Goal: Task Accomplishment & Management: Use online tool/utility

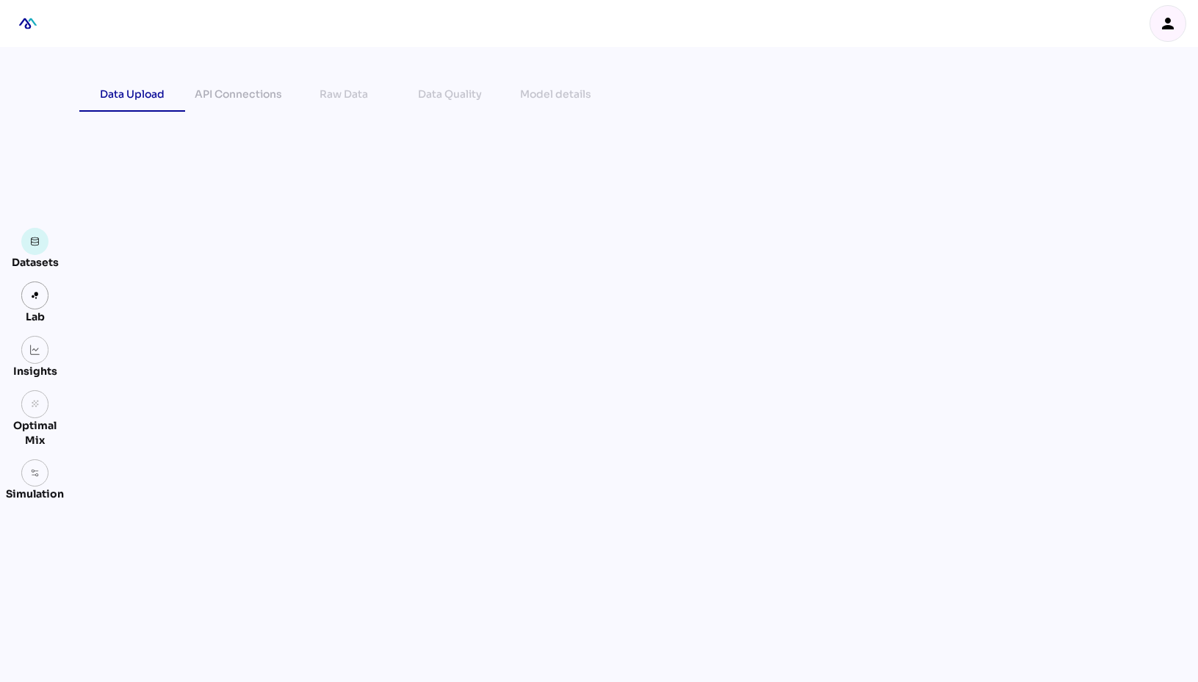
click at [35, 24] on img "mediaROI" at bounding box center [28, 23] width 32 height 32
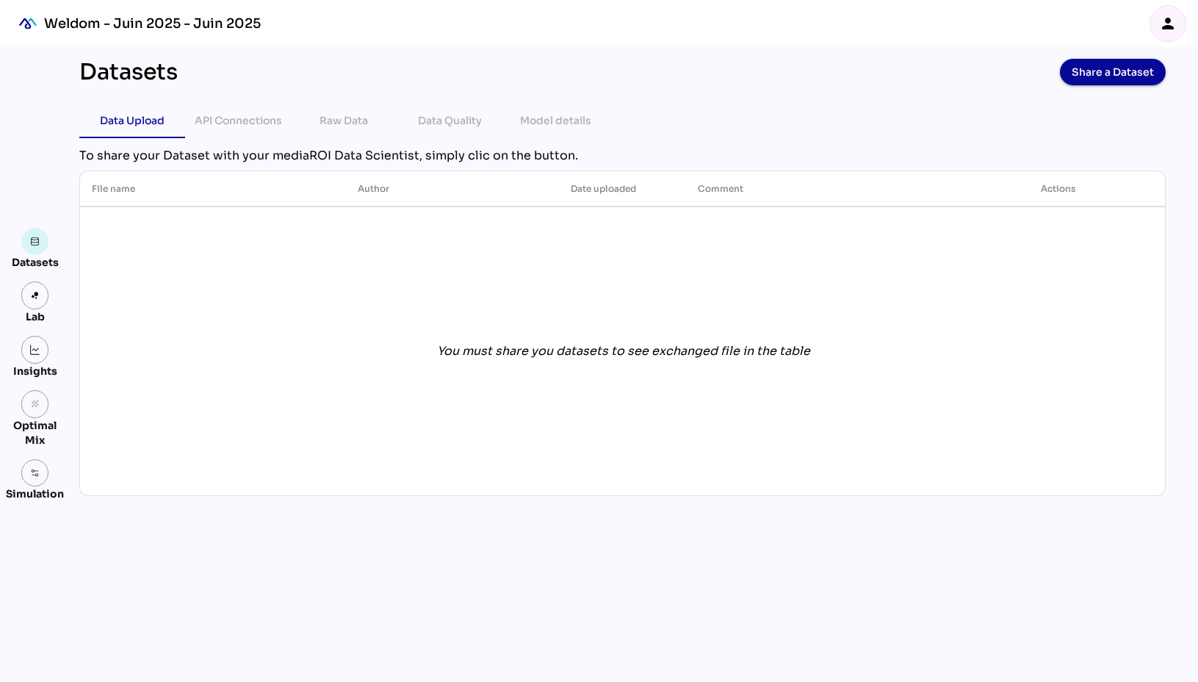
click at [90, 22] on div "Weldom - Juin 2025 - Juin 2025" at bounding box center [152, 24] width 217 height 18
click at [1164, 19] on icon "person" at bounding box center [1168, 24] width 18 height 18
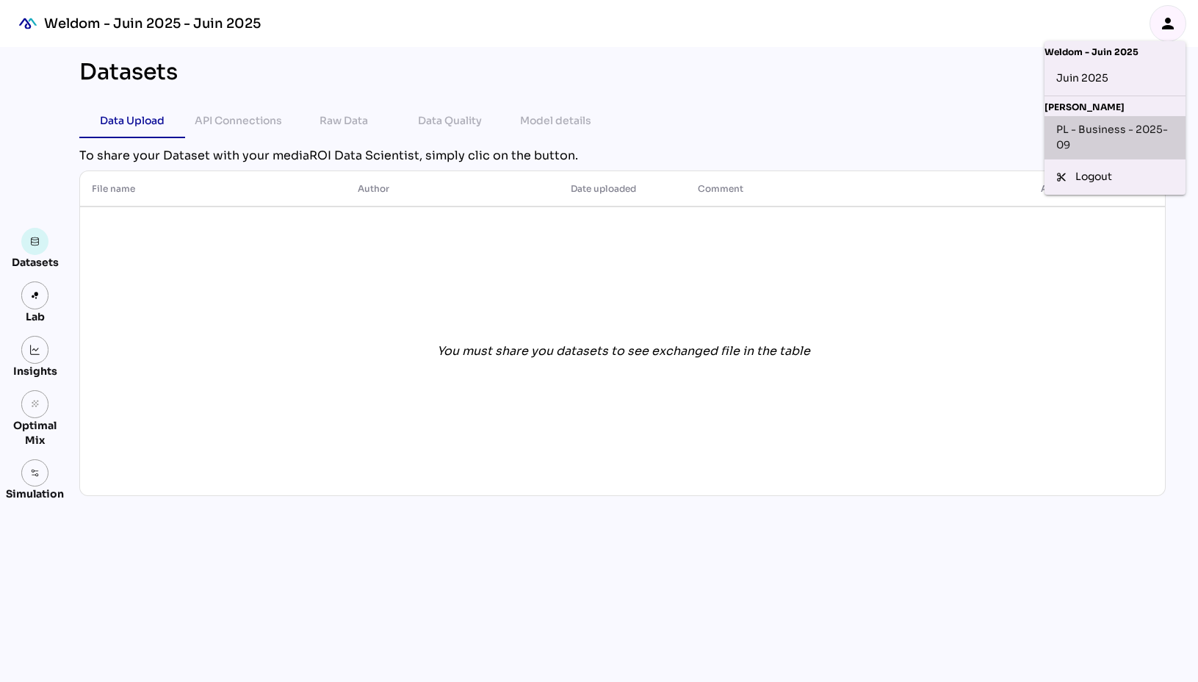
click at [1096, 133] on div "PL - Business - 2025-09" at bounding box center [1115, 137] width 118 height 31
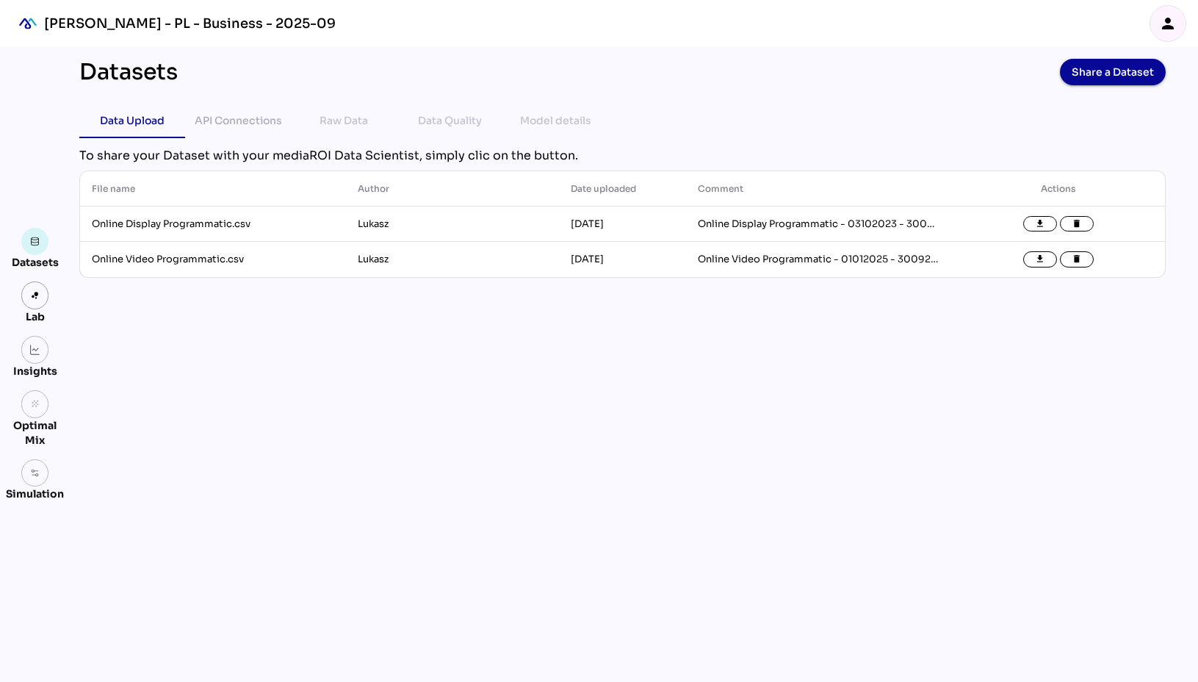
click at [484, 324] on div "Datasets Share a Dataset Data Upload API Connections Raw Data Data Quality Mode…" at bounding box center [623, 364] width 1110 height 635
click at [452, 119] on div "Data Quality" at bounding box center [450, 121] width 64 height 18
click at [257, 117] on div "API Connections" at bounding box center [238, 121] width 87 height 18
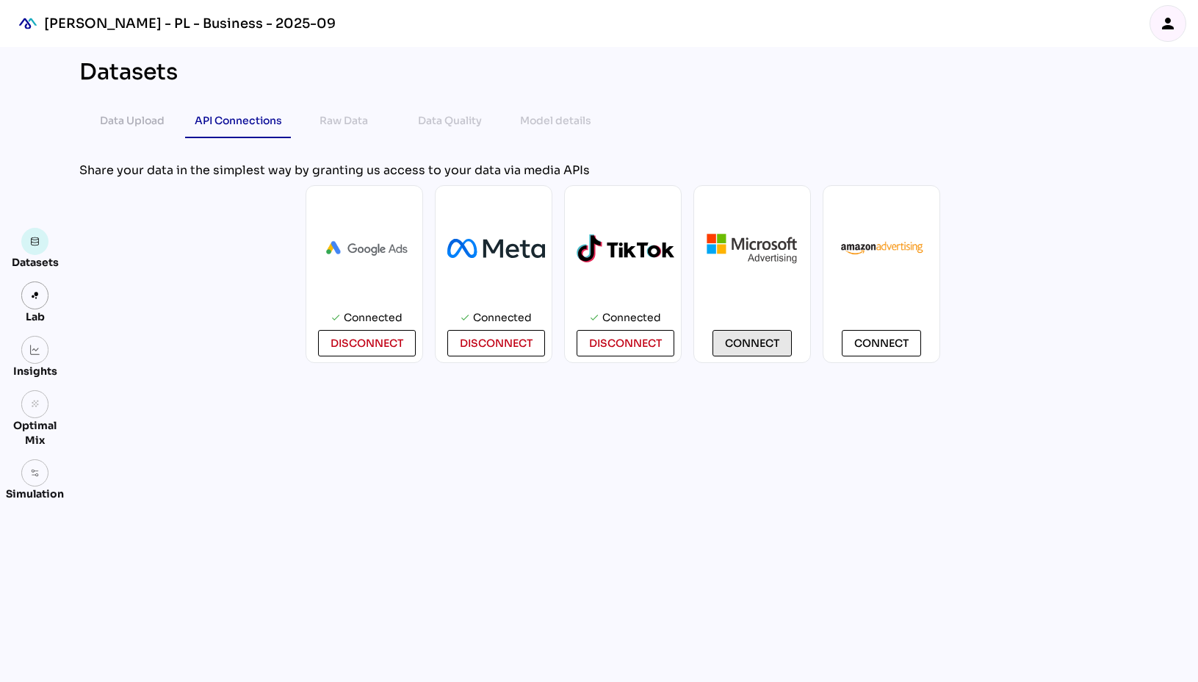
click at [751, 346] on span "Connect" at bounding box center [752, 343] width 54 height 18
click at [620, 239] on img at bounding box center [626, 248] width 98 height 29
click at [742, 505] on div "Datasets Data Upload API Connections Raw Data Data Quality Model details chevro…" at bounding box center [623, 364] width 1110 height 635
click at [731, 351] on span "Connect" at bounding box center [752, 343] width 54 height 18
